Goal: Task Accomplishment & Management: Use online tool/utility

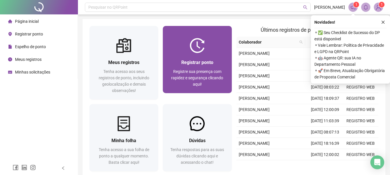
click at [209, 61] on span "Registrar ponto" at bounding box center [197, 62] width 32 height 5
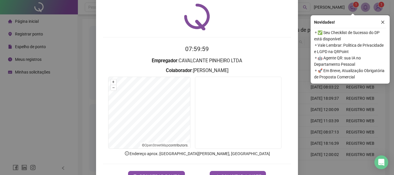
scroll to position [38, 0]
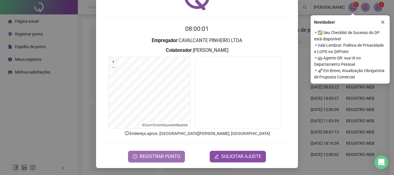
click at [151, 157] on span "REGISTRAR PONTO" at bounding box center [160, 156] width 41 height 7
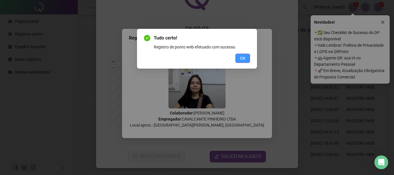
click at [242, 59] on span "OK" at bounding box center [242, 58] width 5 height 6
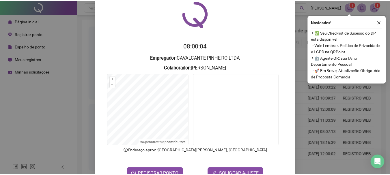
scroll to position [0, 0]
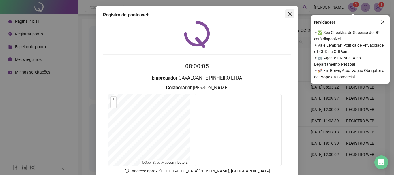
click at [290, 12] on icon "close" at bounding box center [290, 14] width 5 height 5
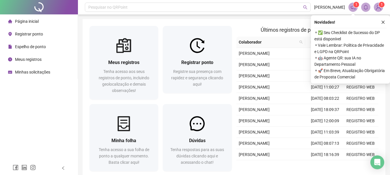
click at [384, 21] on icon "close" at bounding box center [383, 22] width 4 height 4
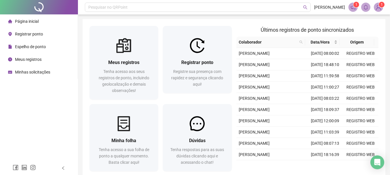
click at [378, 5] on img at bounding box center [378, 7] width 9 height 9
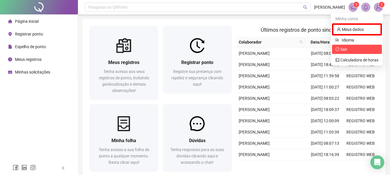
click at [342, 53] on li "Sair" at bounding box center [357, 49] width 50 height 9
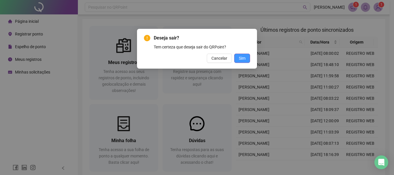
click at [239, 58] on span "Sim" at bounding box center [242, 58] width 7 height 6
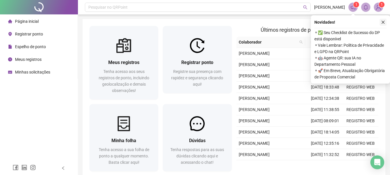
click at [381, 22] on icon "close" at bounding box center [383, 22] width 4 height 4
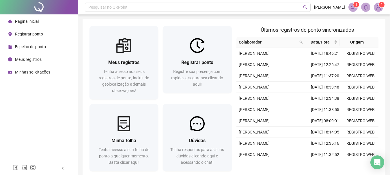
click at [381, 8] on img at bounding box center [378, 7] width 9 height 9
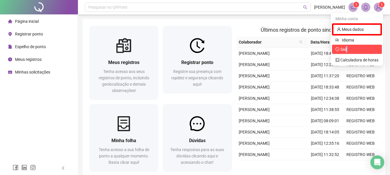
click at [347, 48] on span "Sair" at bounding box center [343, 49] width 7 height 5
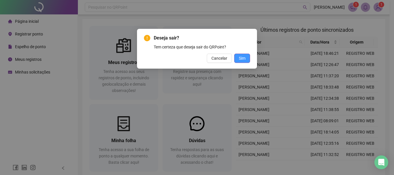
click at [243, 59] on span "Sim" at bounding box center [242, 58] width 7 height 6
